Goal: Find specific fact: Find specific fact

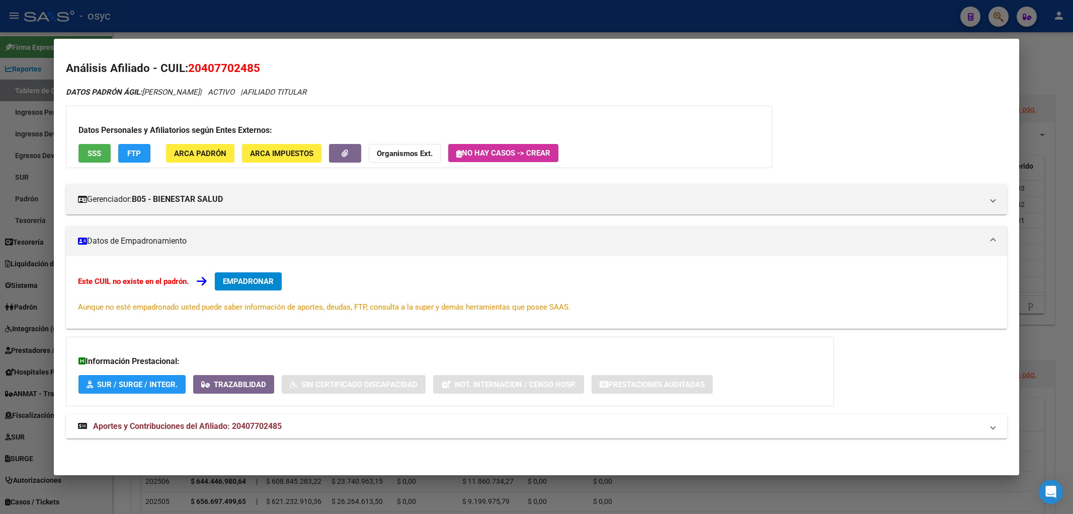
click at [1003, 15] on div at bounding box center [536, 257] width 1073 height 514
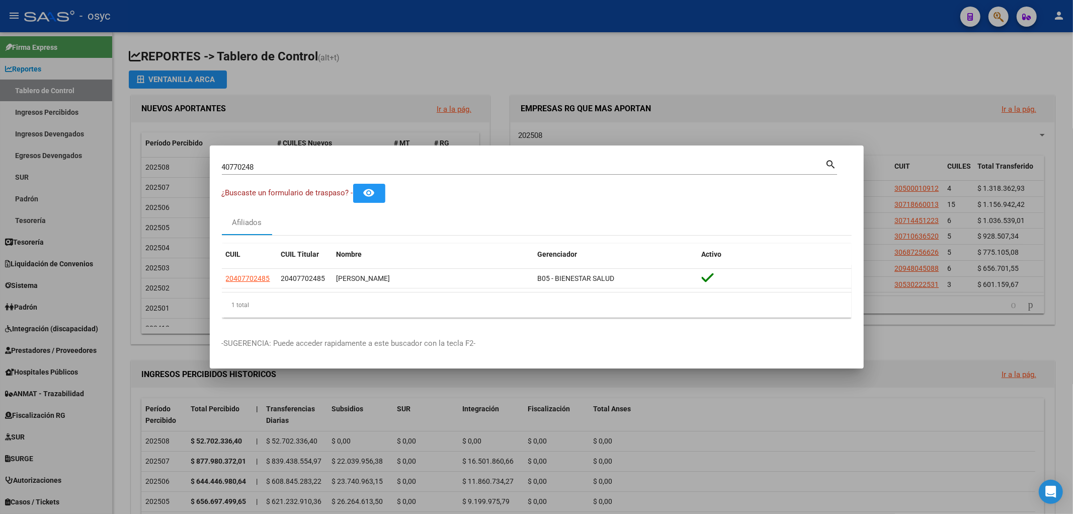
click at [997, 17] on div at bounding box center [536, 257] width 1073 height 514
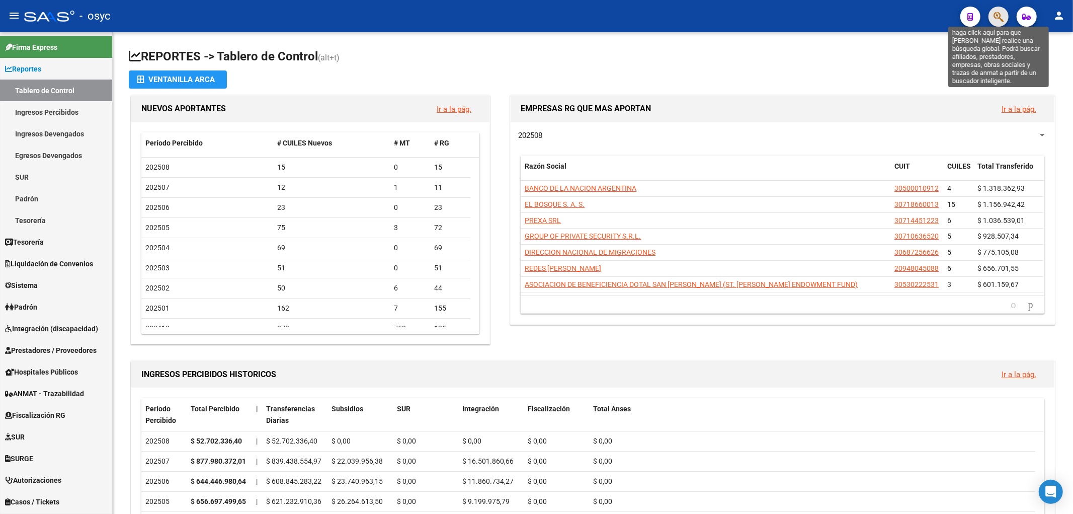
click at [997, 17] on icon "button" at bounding box center [999, 17] width 10 height 12
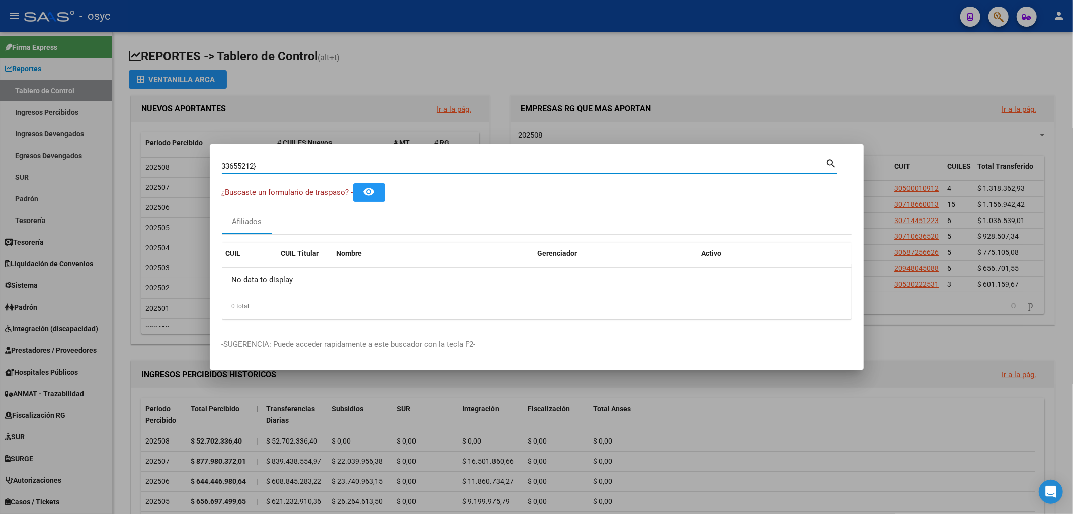
click at [299, 164] on input "33655212}" at bounding box center [524, 165] width 604 height 9
type input "33655212"
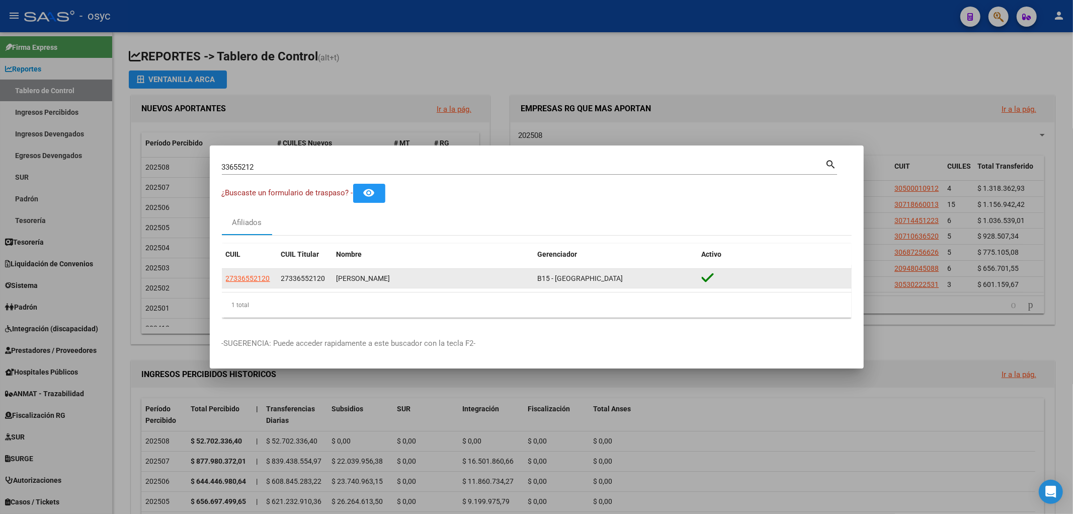
drag, startPoint x: 343, startPoint y: 276, endPoint x: 413, endPoint y: 274, distance: 70.0
click at [413, 274] on div "[PERSON_NAME]" at bounding box center [433, 279] width 193 height 12
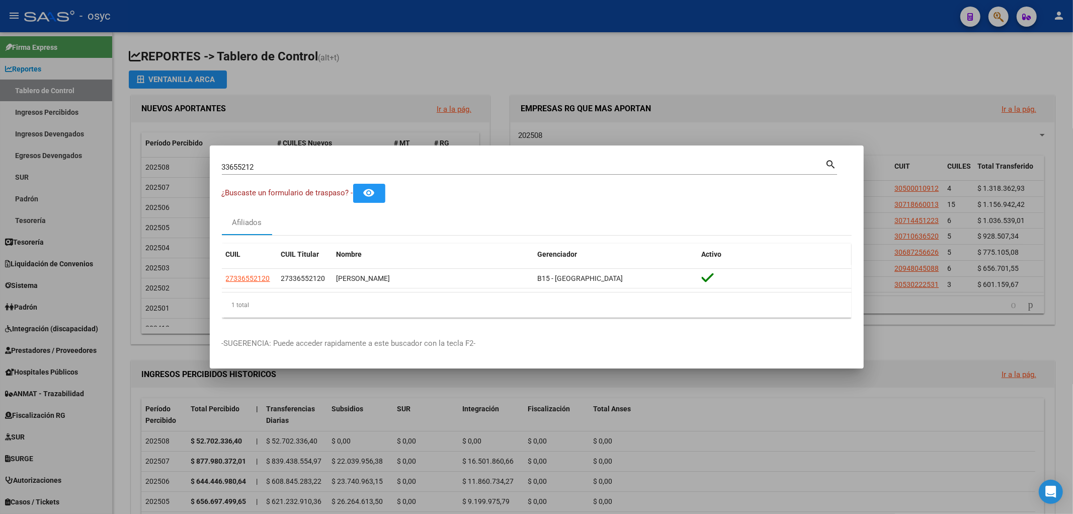
copy div "[PERSON_NAME]"
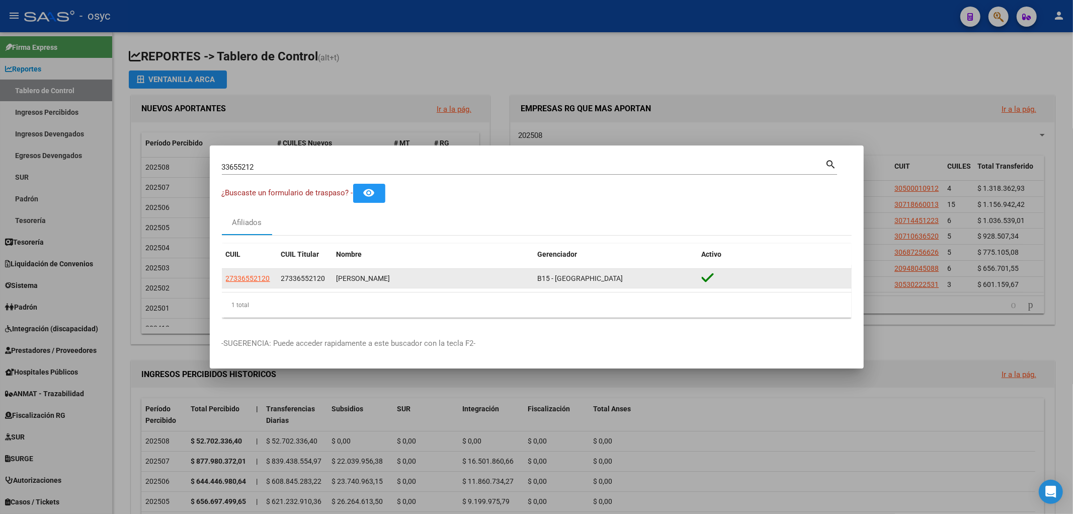
drag, startPoint x: 280, startPoint y: 280, endPoint x: 338, endPoint y: 278, distance: 58.4
click at [338, 278] on div "27336552120 27336552120 [PERSON_NAME] B15 - [GEOGRAPHIC_DATA]" at bounding box center [537, 279] width 630 height 20
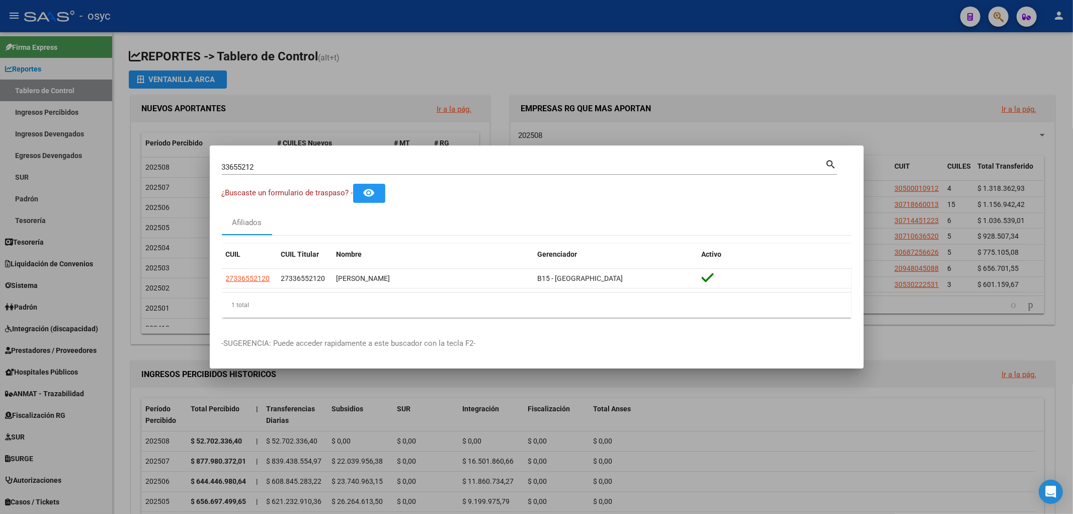
copy span "27336552120"
